Goal: Task Accomplishment & Management: Complete application form

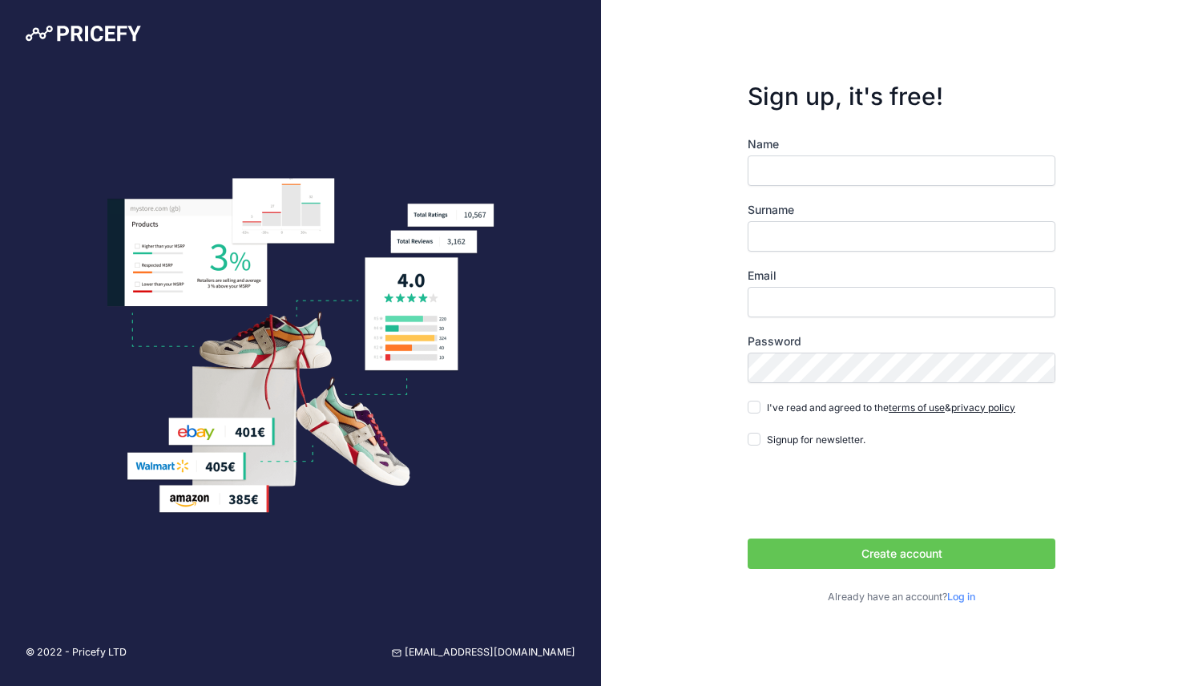
click at [630, 219] on div "Sign up, it's free! Name Surname Email Password terms of use" at bounding box center [901, 343] width 601 height 686
click at [787, 165] on input "Name" at bounding box center [901, 170] width 308 height 30
type input "[PERSON_NAME]"
type input "[EMAIL_ADDRESS][DOMAIN_NAME]"
click at [862, 171] on input "[PERSON_NAME]" at bounding box center [901, 170] width 308 height 30
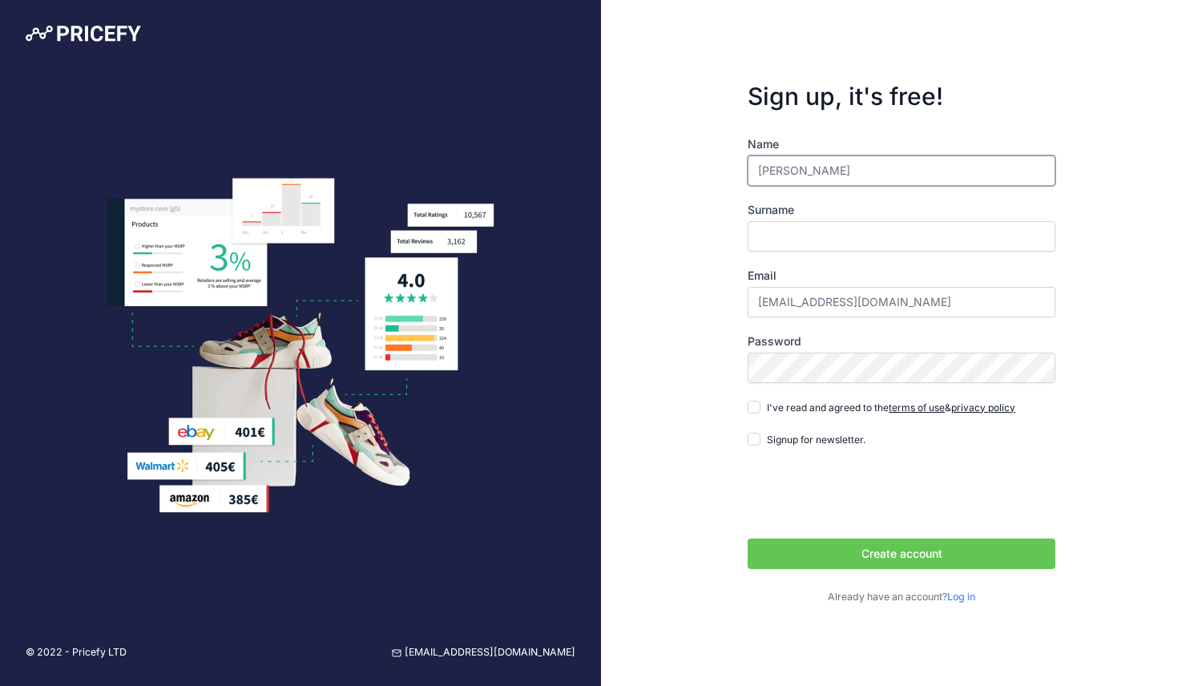
drag, startPoint x: 862, startPoint y: 171, endPoint x: 815, endPoint y: 171, distance: 46.5
click at [815, 171] on input "[PERSON_NAME]" at bounding box center [901, 170] width 308 height 30
type input "[PERSON_NAME]"
click at [677, 212] on div "Sign up, it's free! Name Matt Surname Email [EMAIL_ADDRESS][DOMAIN_NAME]" at bounding box center [901, 343] width 601 height 686
click at [783, 224] on input "Surname" at bounding box center [901, 236] width 308 height 30
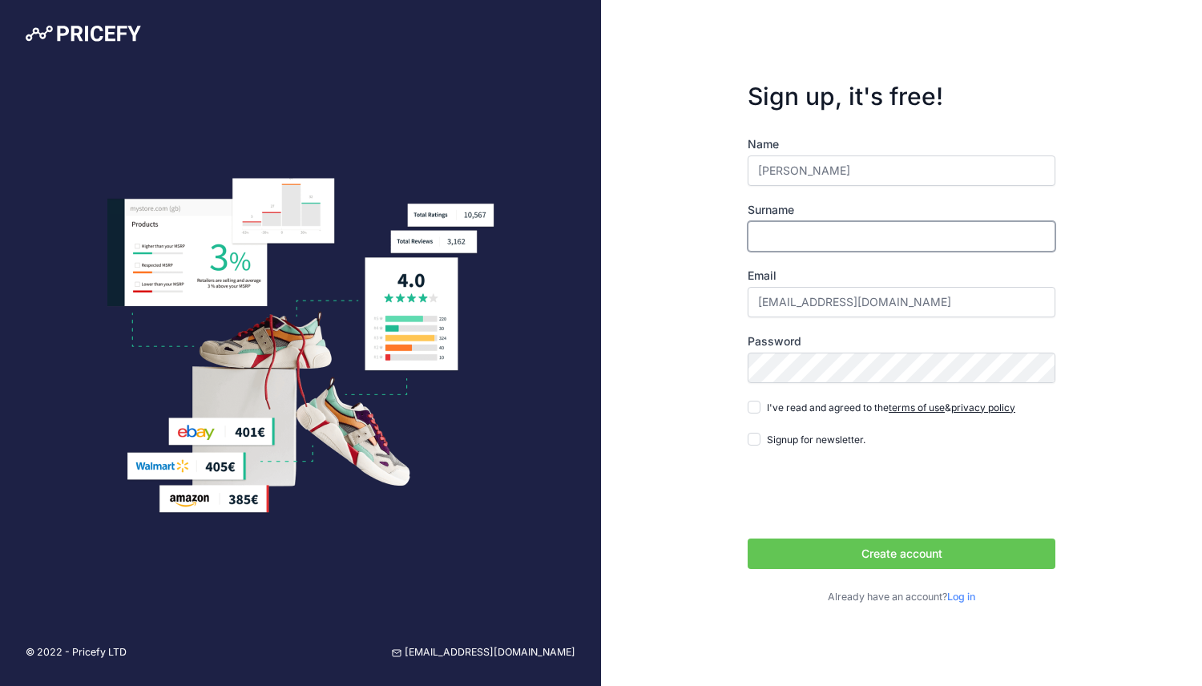
paste input "[PERSON_NAME]"
type input "[PERSON_NAME]"
click at [1000, 306] on input "[EMAIL_ADDRESS][DOMAIN_NAME]" at bounding box center [901, 302] width 308 height 30
type input "[EMAIL_ADDRESS][PERSON_NAME][DOMAIN_NAME]"
click at [1039, 371] on body "© 2022 - Pricefy LTD [EMAIL_ADDRESS][DOMAIN_NAME] Sign up, it's free! Name" at bounding box center [601, 343] width 1202 height 686
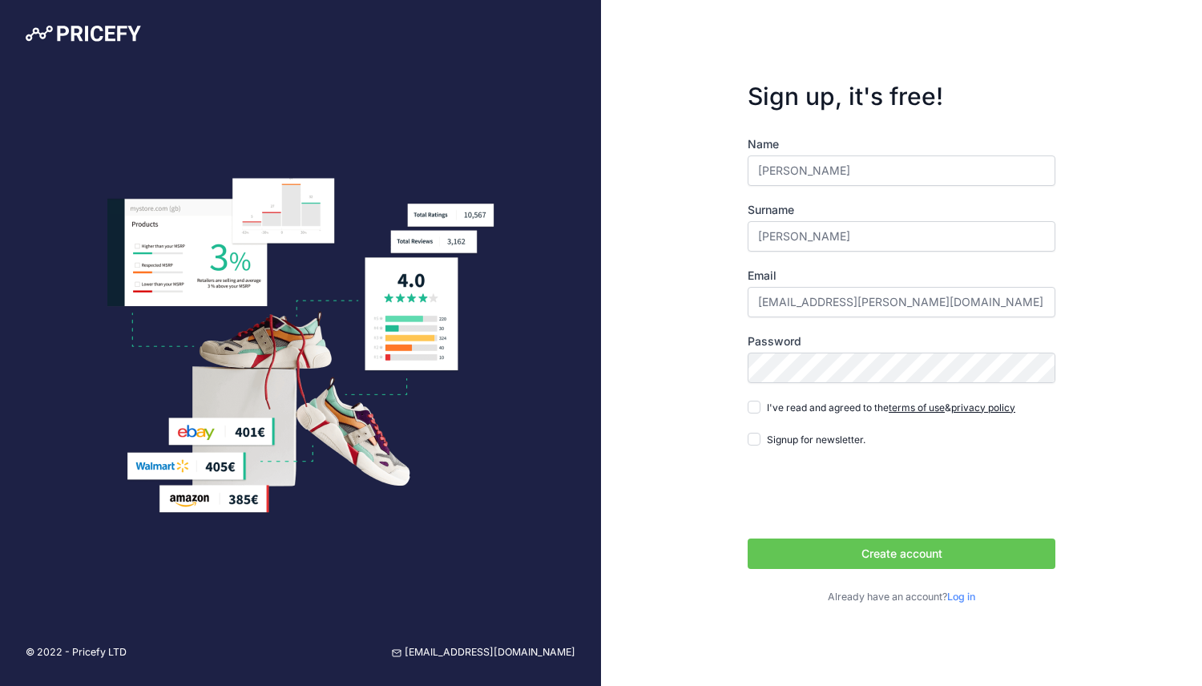
click at [678, 485] on div "Sign up, it's free! Name Matt Surname [PERSON_NAME] Email [EMAIL_ADDRESS][PERSO…" at bounding box center [901, 343] width 601 height 686
click at [756, 403] on input "I've read and agreed to the terms of use & privacy policy" at bounding box center [753, 407] width 13 height 13
checkbox input "true"
click at [786, 553] on button "Create account" at bounding box center [901, 553] width 308 height 30
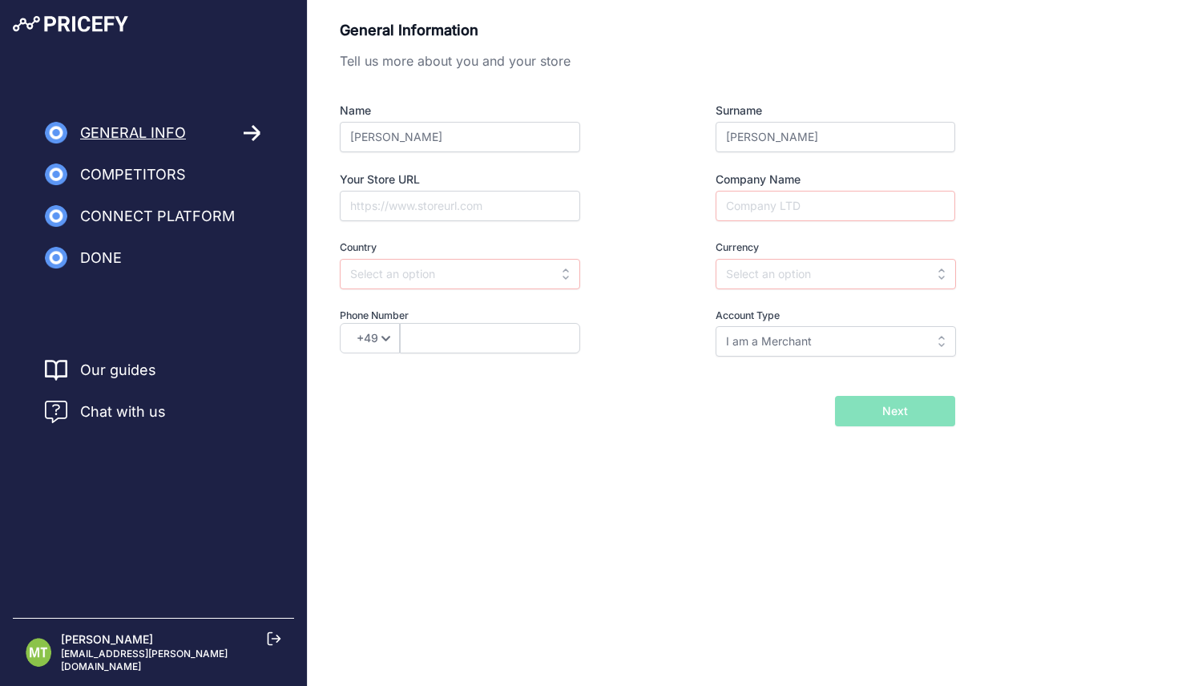
click at [124, 360] on link "Our guides" at bounding box center [118, 370] width 76 height 22
